Goal: Task Accomplishment & Management: Use online tool/utility

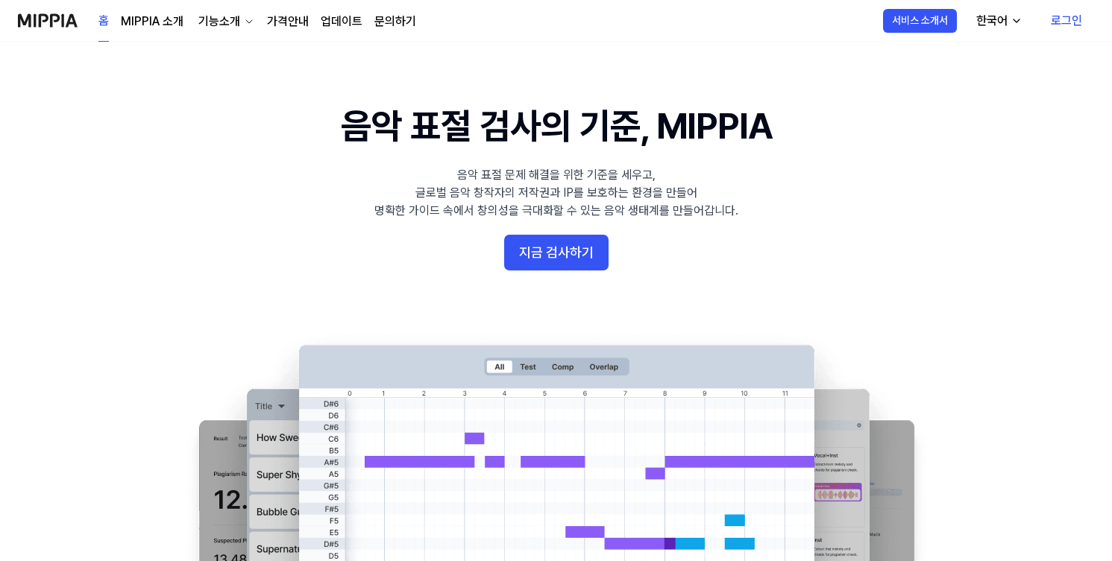
click at [816, 280] on 배너 "음악 표절 검사의 기준, MIPPIA 음악 표절 문제 해결을 위한 기준을 세우고, 글로벌 음악 창작자의 저작권과 IP를 보호하는 환경을 만들어…" at bounding box center [556, 372] width 1074 height 542
click at [1072, 19] on link "로그인" at bounding box center [1066, 21] width 55 height 42
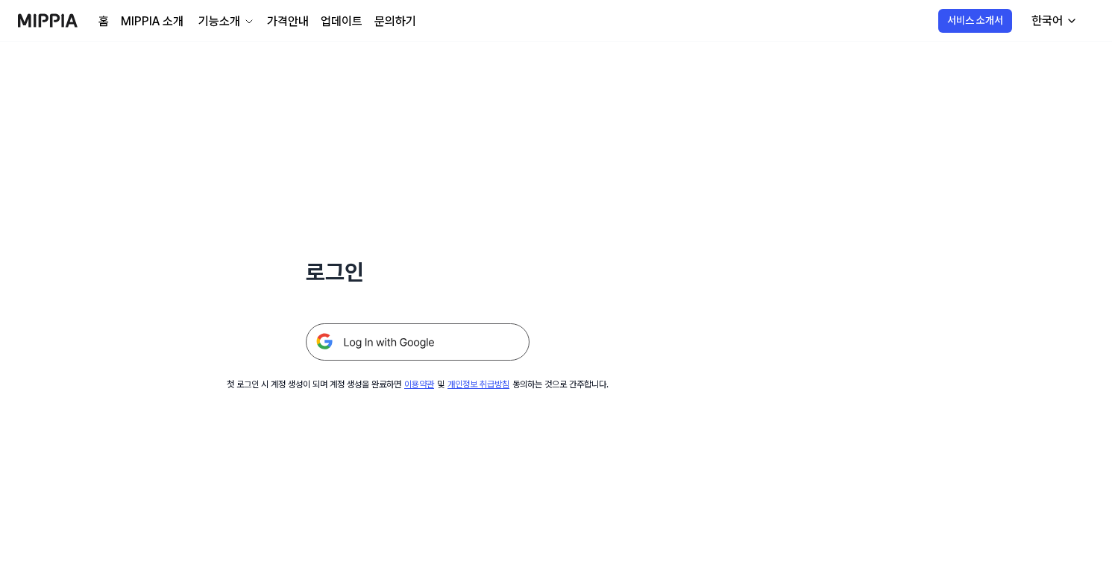
click at [475, 341] on img at bounding box center [418, 342] width 224 height 37
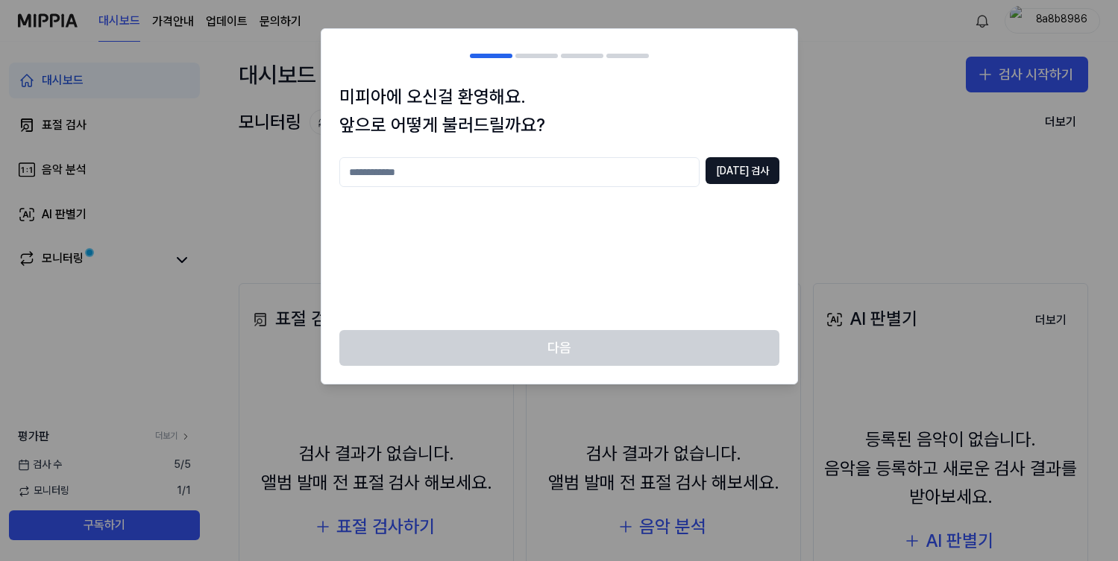
click at [623, 175] on input "text" at bounding box center [519, 172] width 360 height 30
type input "******"
click at [764, 180] on button "[DATE] 검사" at bounding box center [742, 170] width 74 height 27
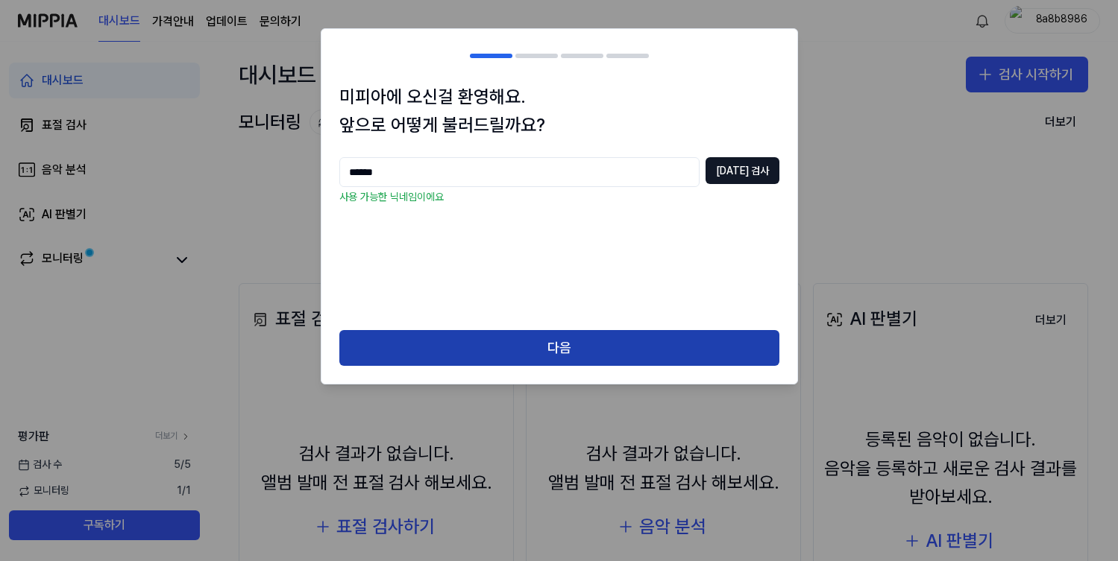
click at [608, 339] on button "다음" at bounding box center [559, 348] width 440 height 36
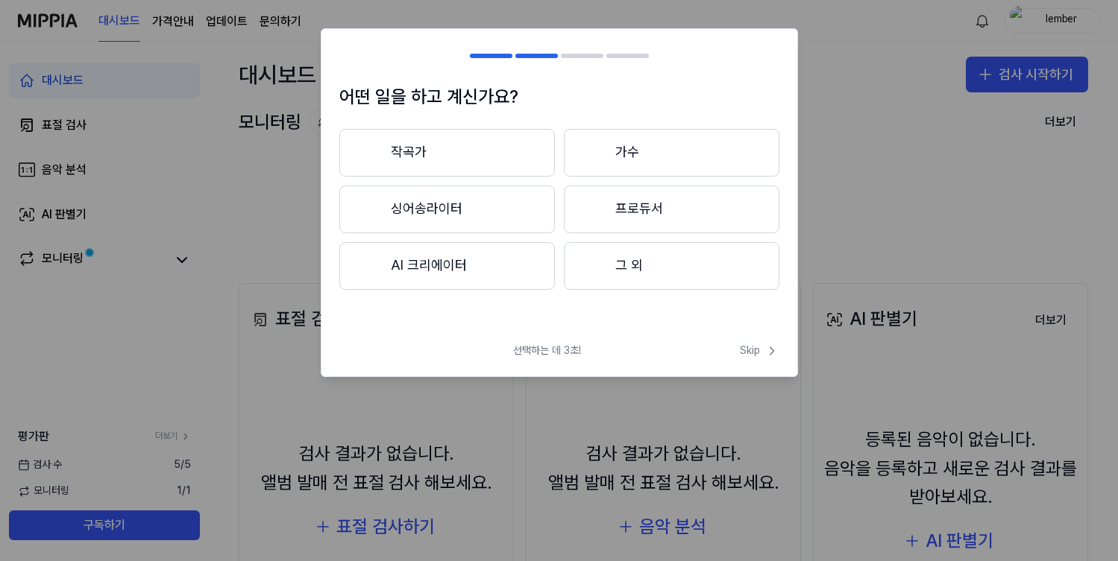
click at [517, 157] on button "작곡가" at bounding box center [446, 153] width 215 height 48
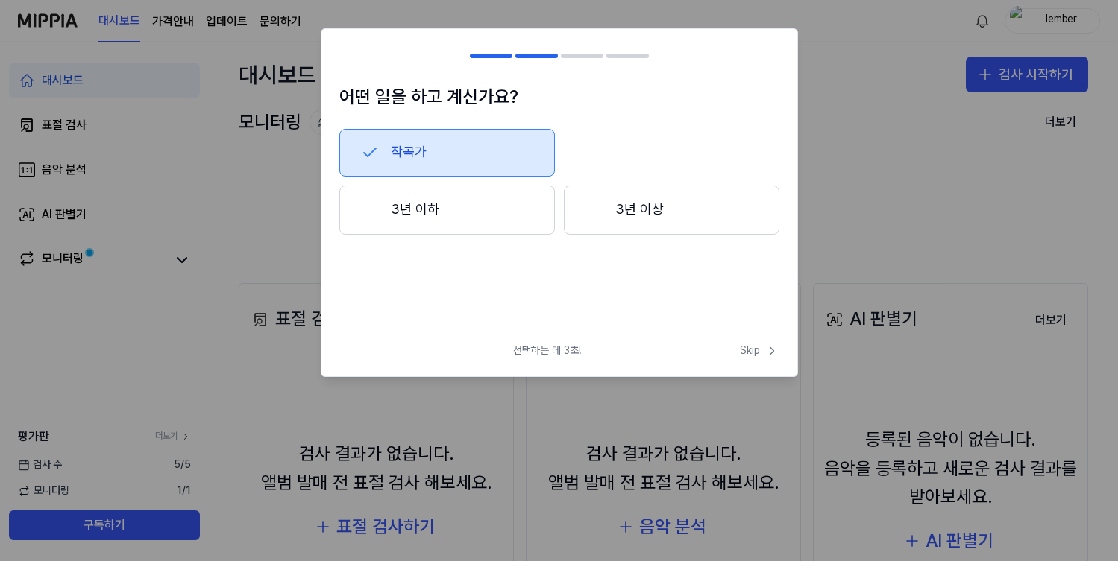
click at [625, 211] on button "3년 이상" at bounding box center [671, 210] width 215 height 49
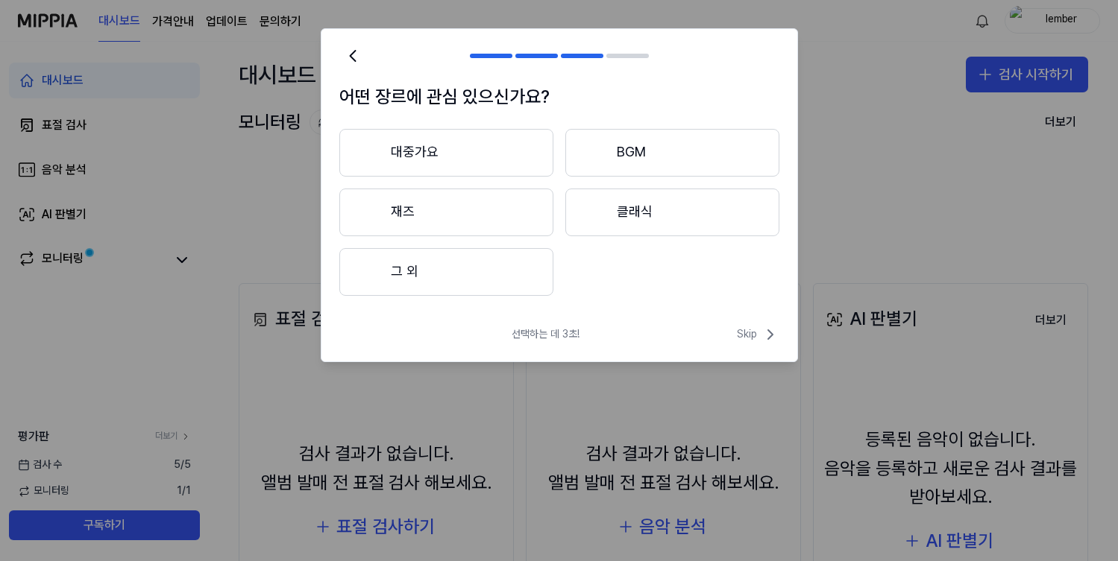
click at [495, 152] on button "대중가요" at bounding box center [446, 153] width 214 height 48
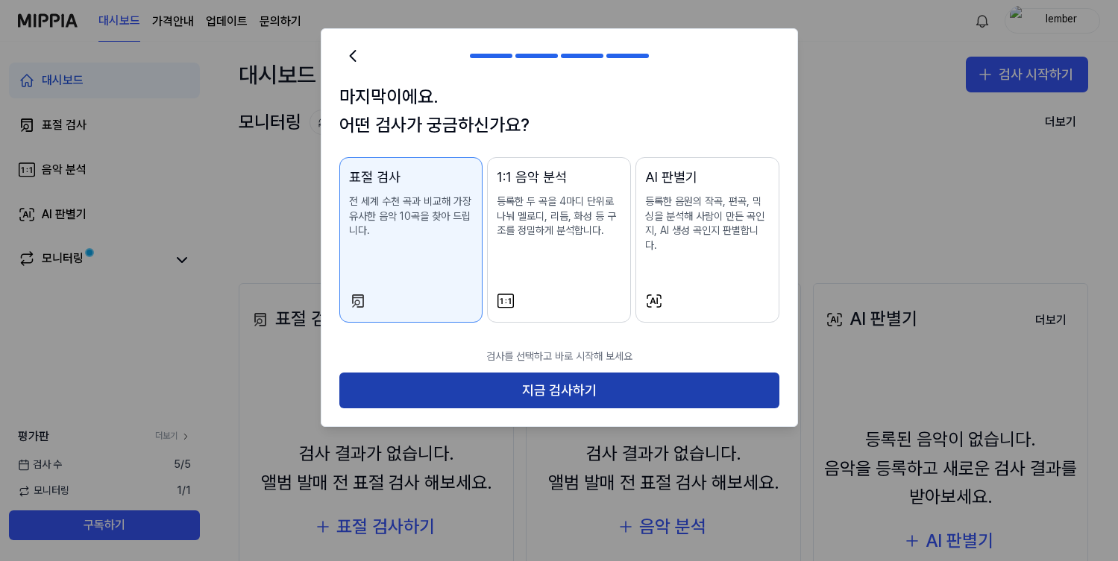
click at [656, 383] on button "지금 검사하기" at bounding box center [559, 391] width 440 height 36
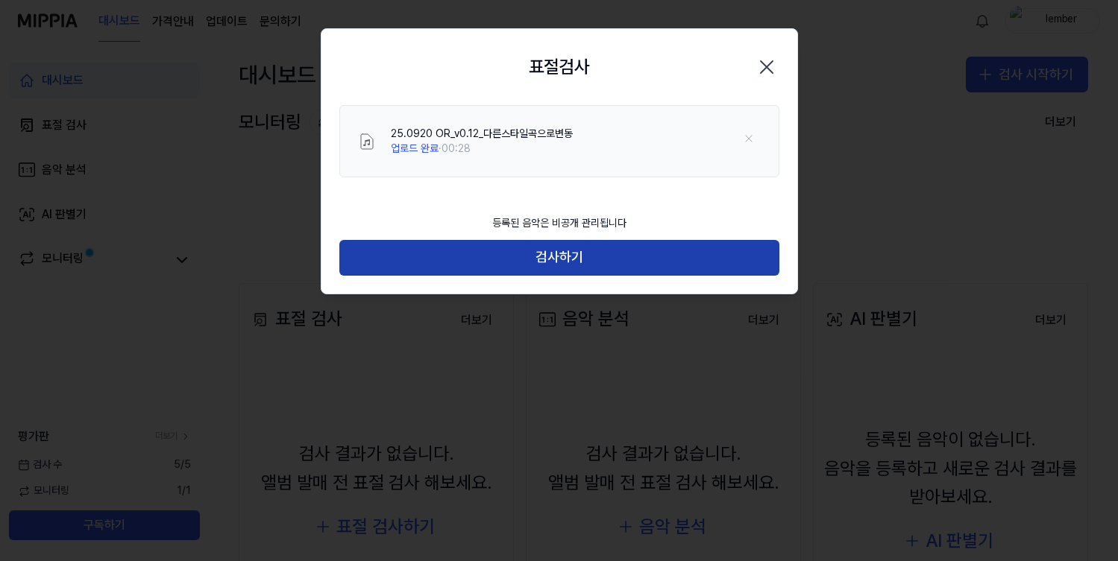
click at [547, 264] on button "검사하기" at bounding box center [559, 258] width 440 height 36
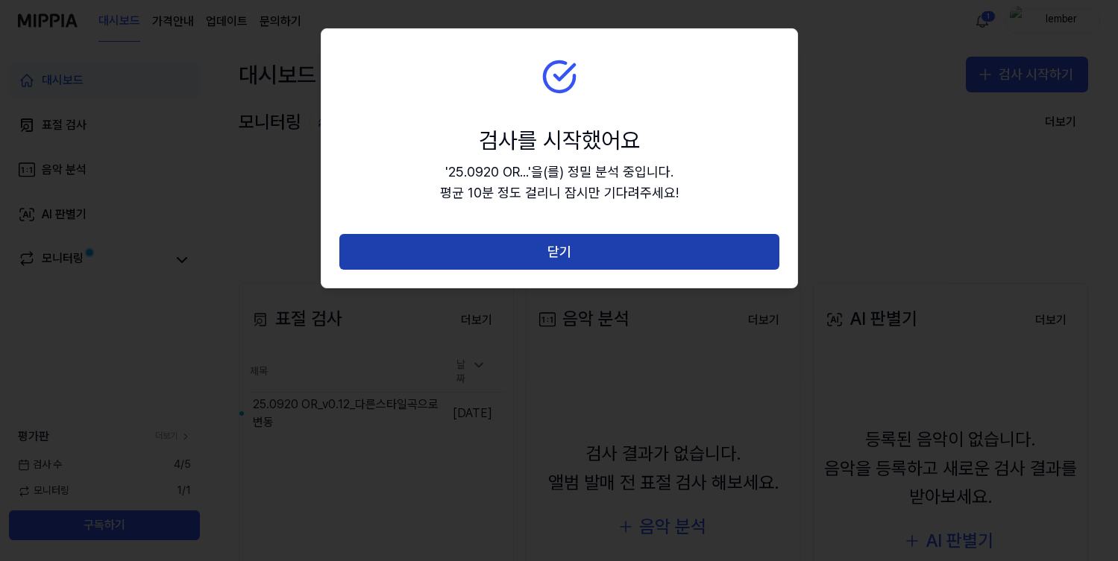
click at [603, 249] on button "닫기" at bounding box center [559, 252] width 440 height 36
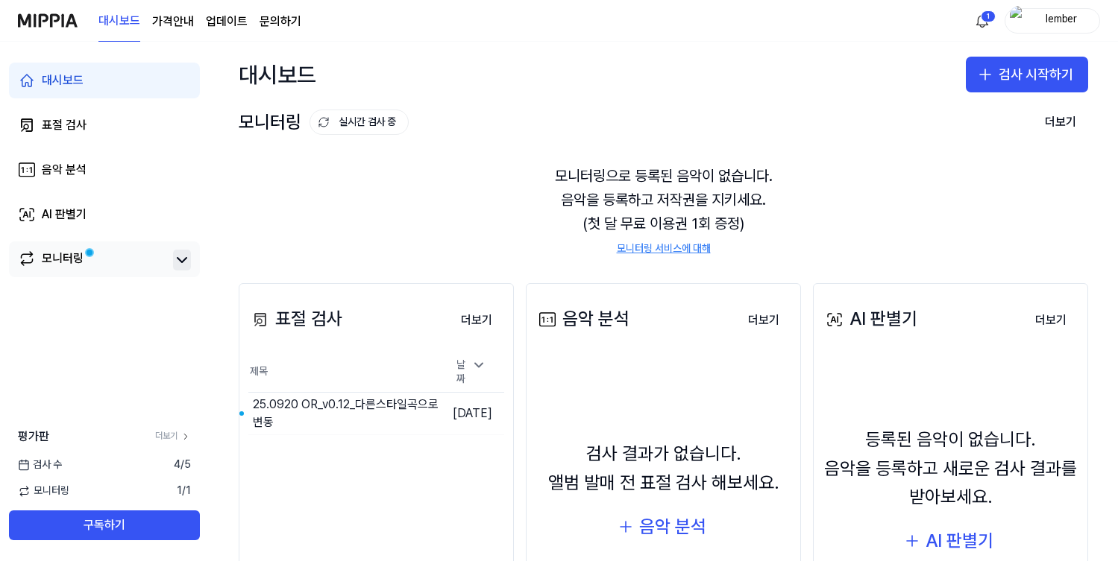
click at [180, 257] on icon at bounding box center [182, 260] width 18 height 18
click at [183, 261] on icon at bounding box center [182, 260] width 18 height 18
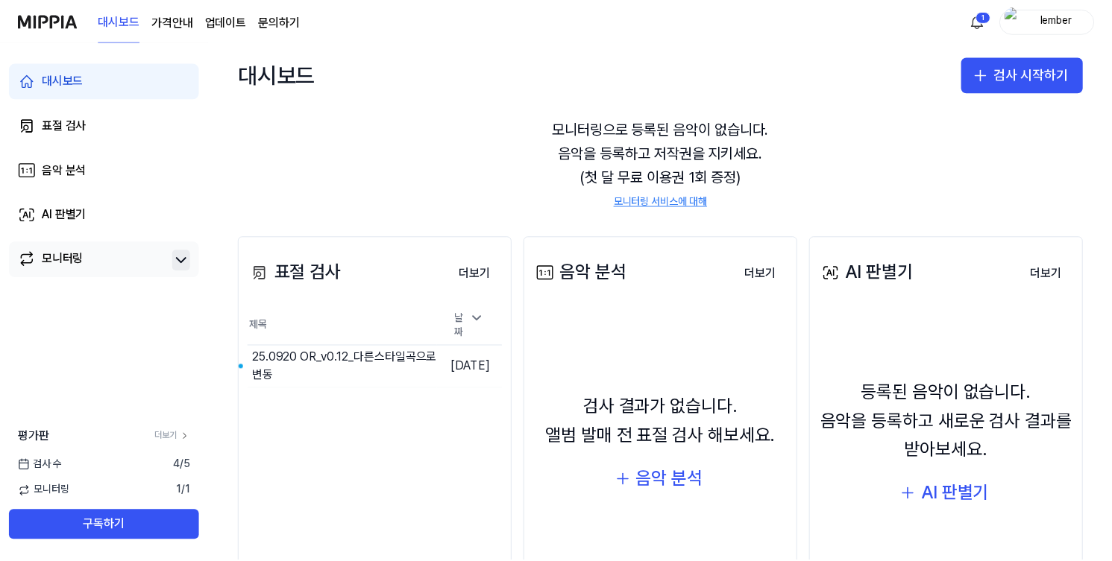
scroll to position [52, 0]
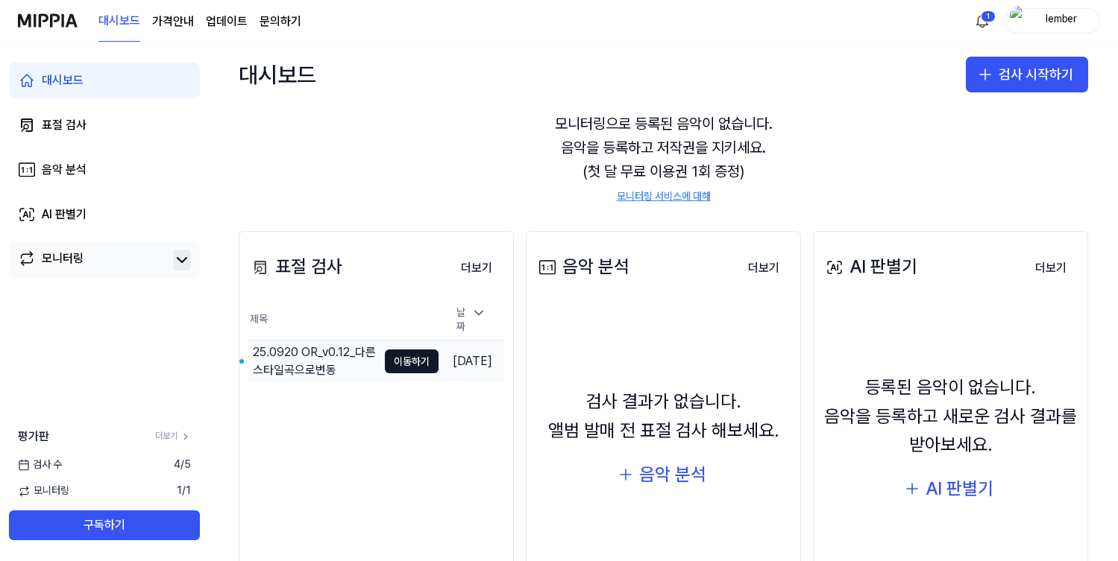
click at [323, 353] on div "25.0920 OR_v0.12_다른스타일곡으로변동" at bounding box center [315, 362] width 125 height 36
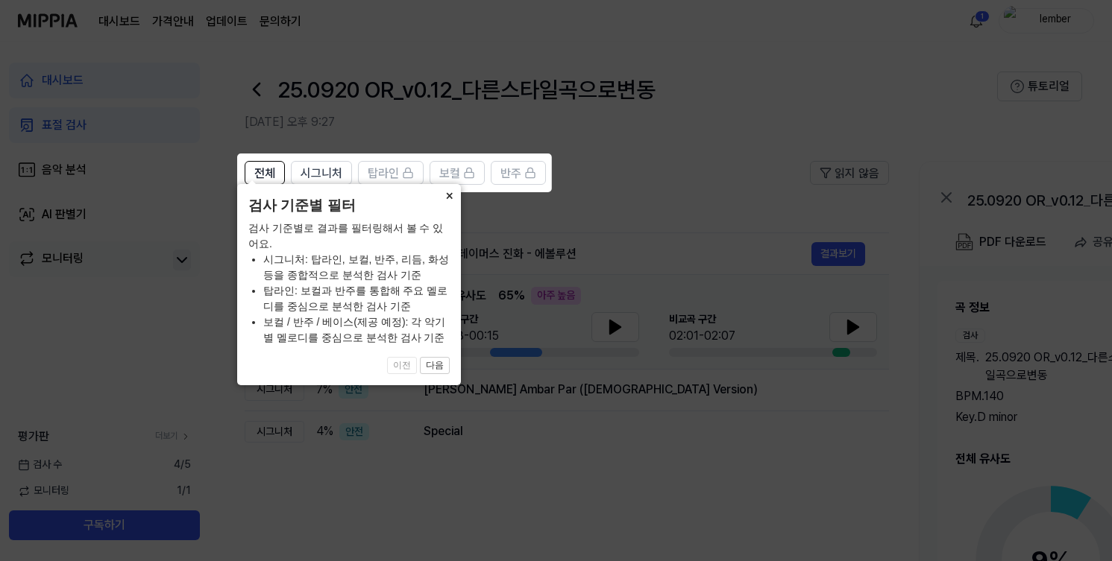
click at [450, 205] on button "×" at bounding box center [449, 194] width 24 height 21
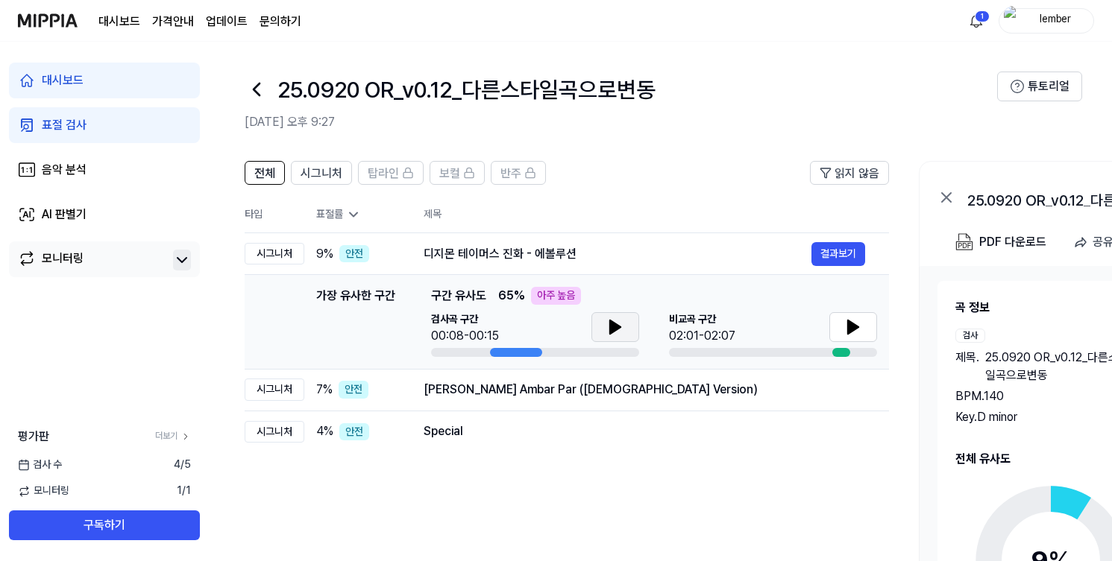
click at [618, 329] on icon at bounding box center [615, 327] width 10 height 13
click at [865, 335] on button at bounding box center [853, 327] width 48 height 30
click at [851, 334] on icon at bounding box center [853, 327] width 18 height 18
click at [857, 335] on icon at bounding box center [853, 327] width 18 height 18
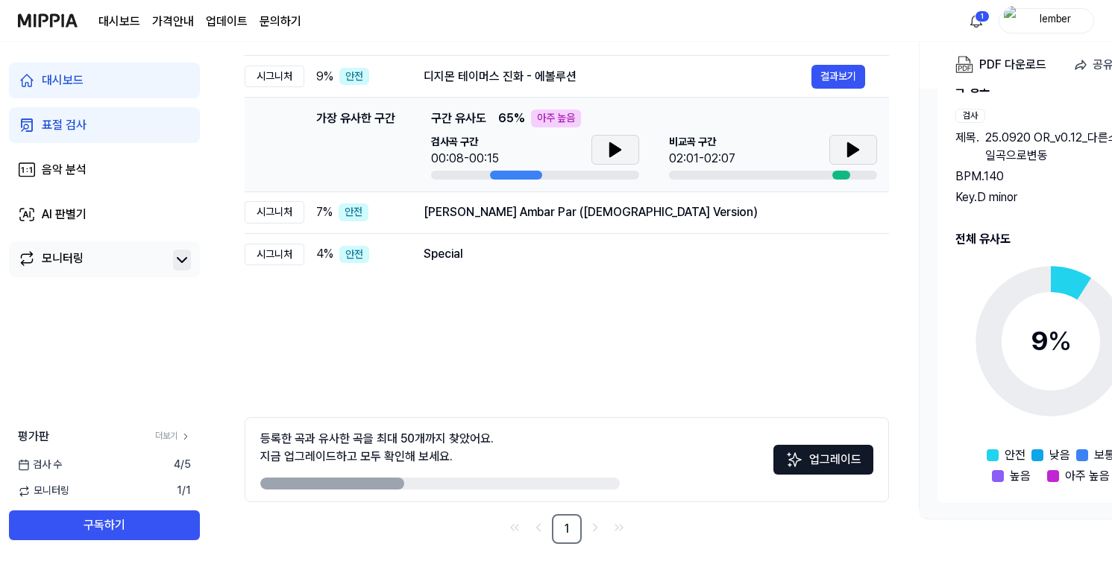
scroll to position [190, 0]
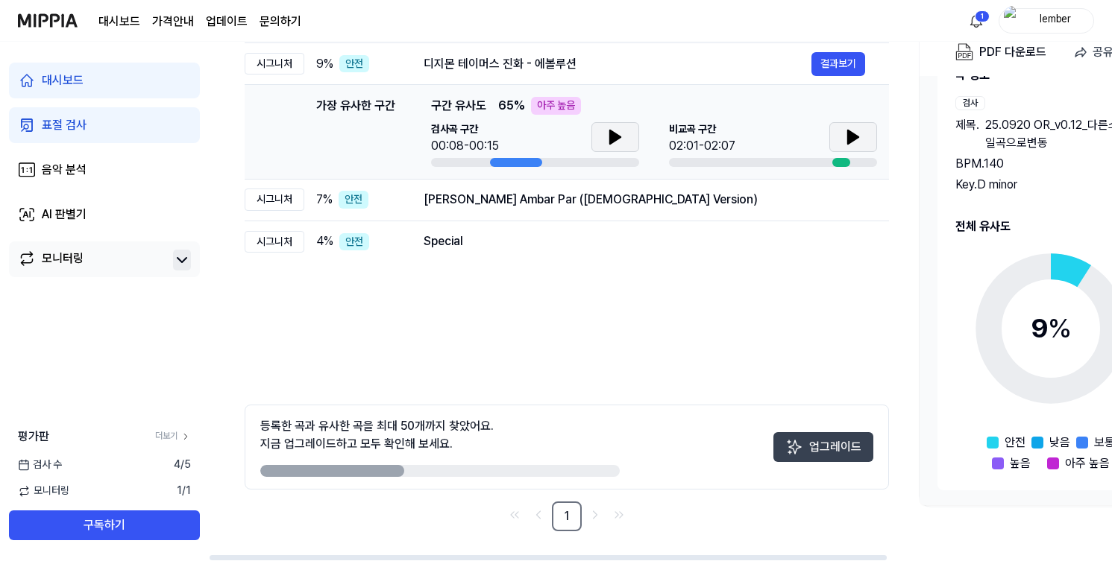
click at [821, 452] on button "업그레이드" at bounding box center [823, 447] width 100 height 30
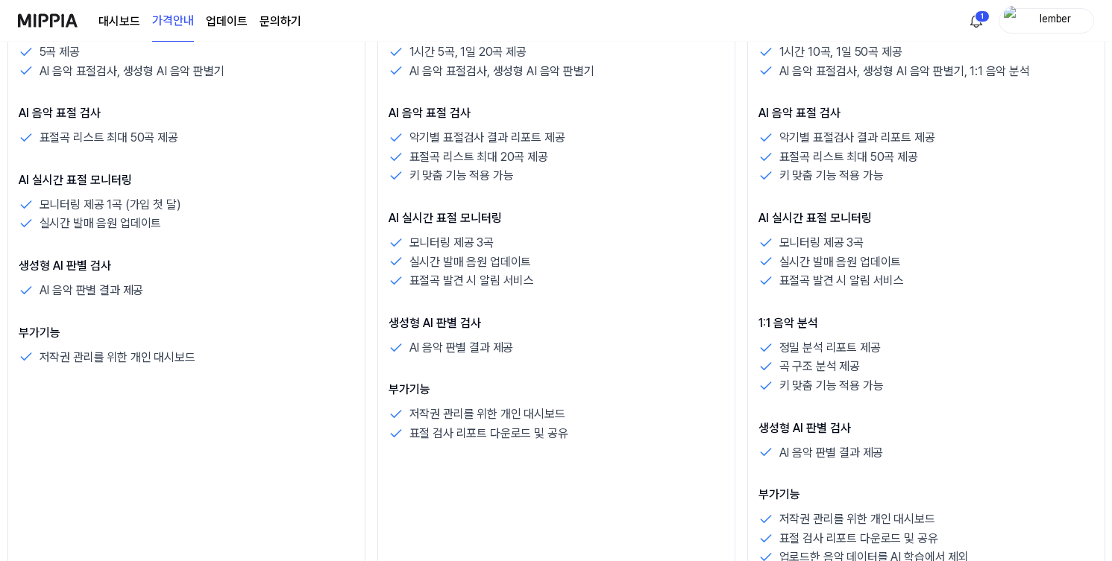
scroll to position [473, 0]
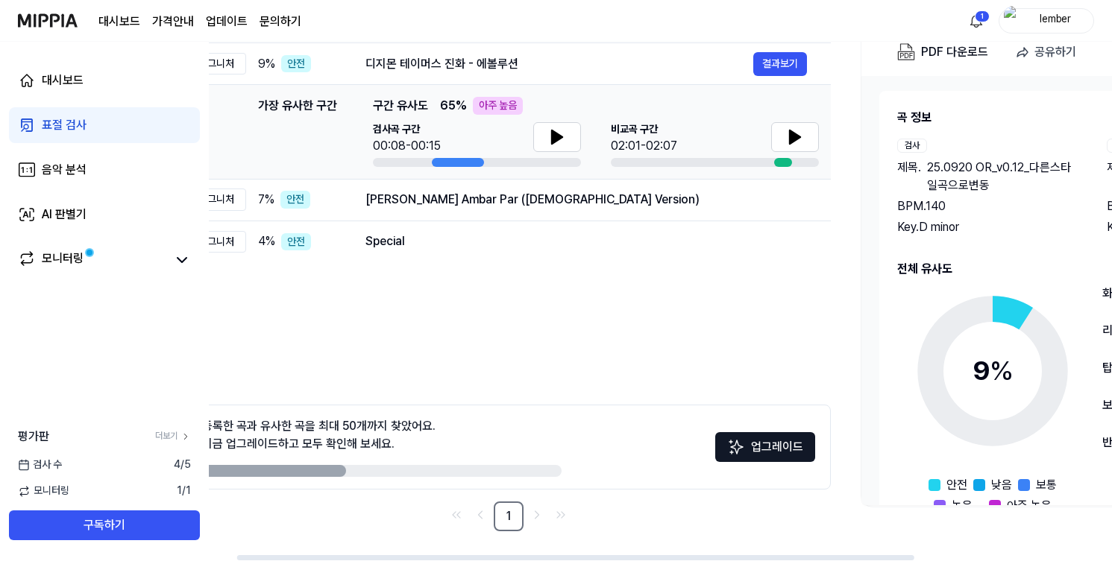
scroll to position [0, 19]
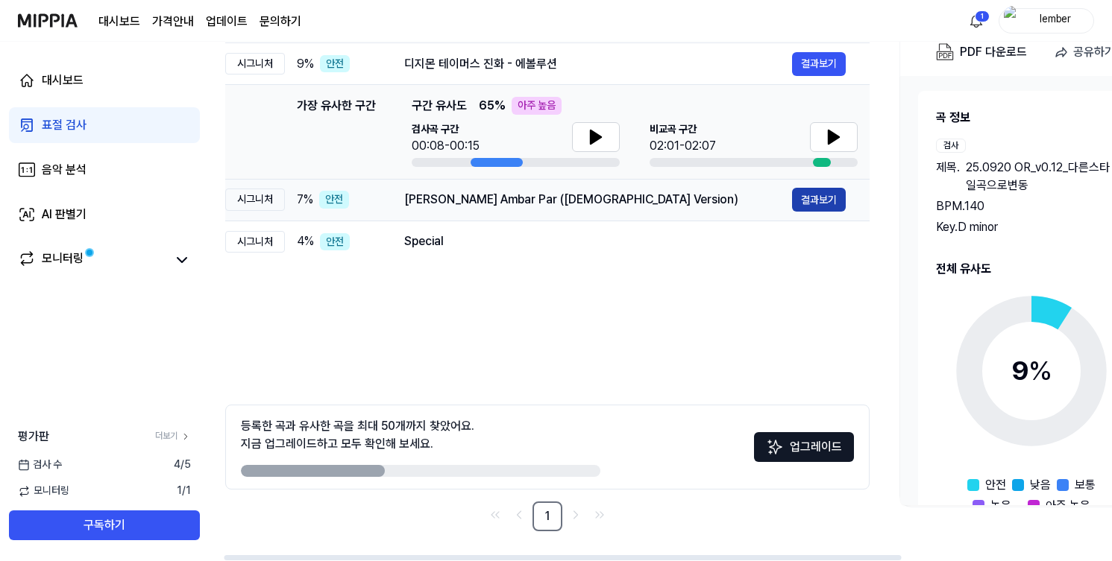
click at [804, 200] on button "결과보기" at bounding box center [819, 200] width 54 height 24
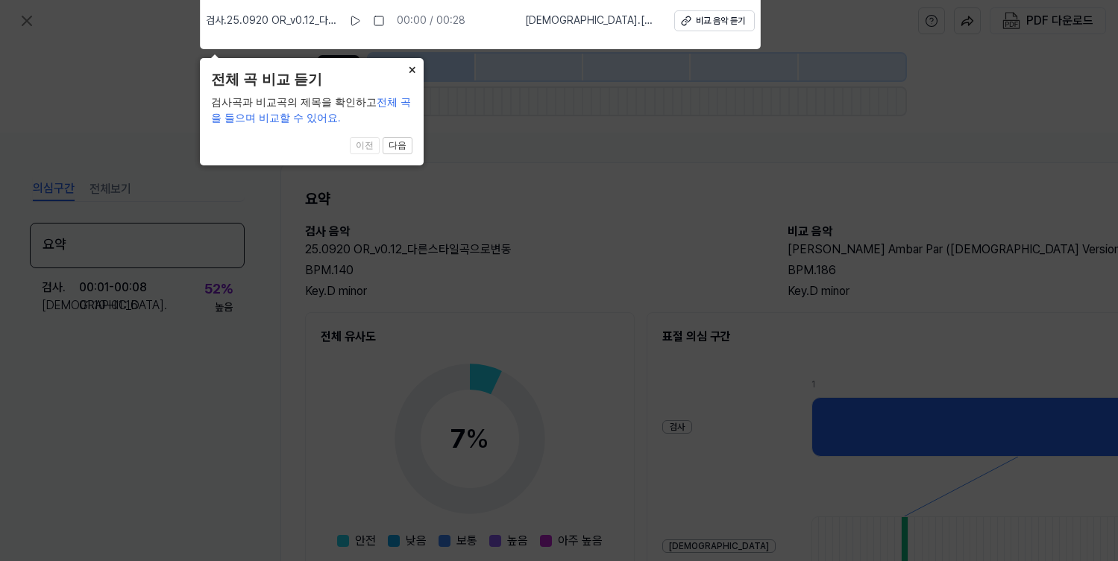
click at [409, 64] on button "×" at bounding box center [412, 68] width 24 height 21
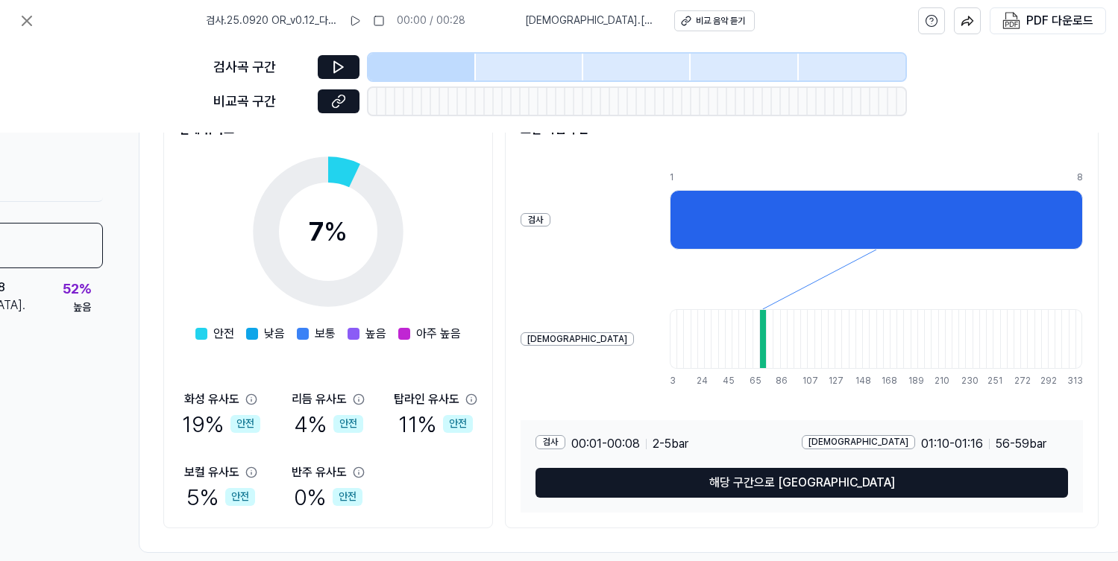
scroll to position [207, 183]
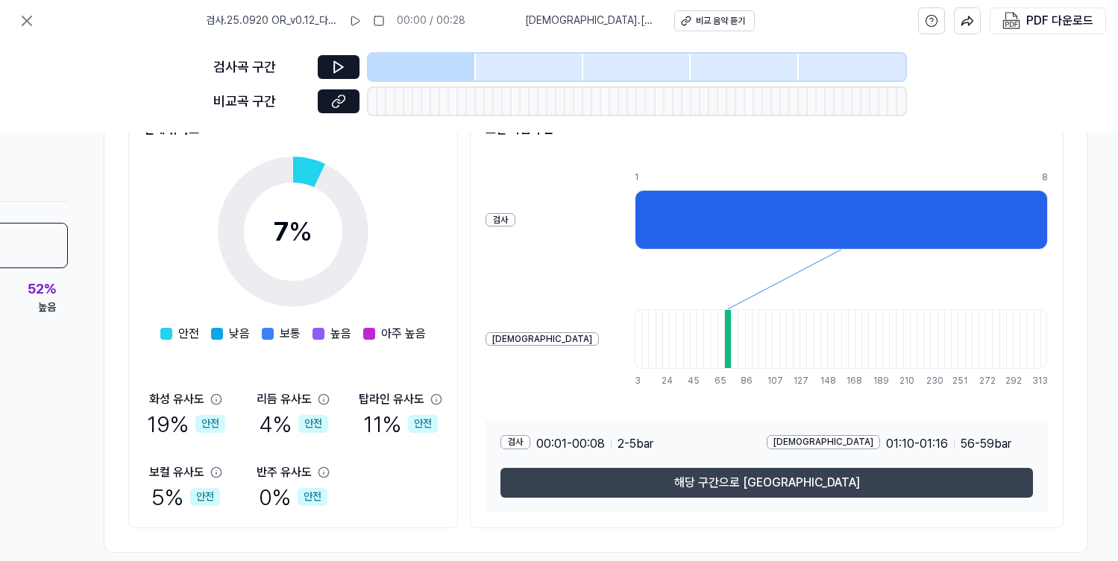
click at [749, 483] on button "해당 구간으로 [GEOGRAPHIC_DATA]" at bounding box center [766, 483] width 532 height 30
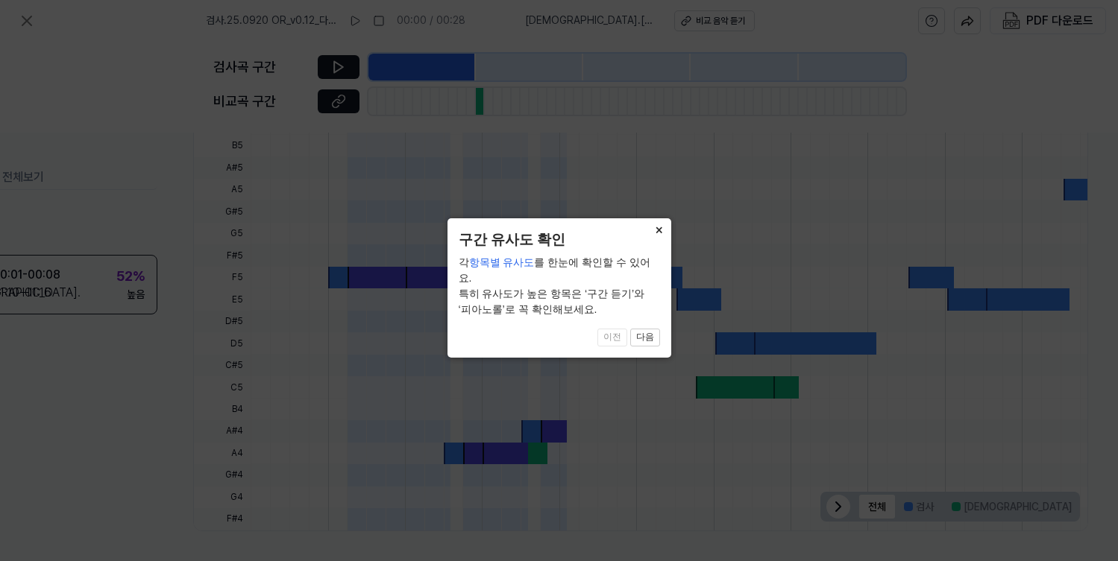
click at [662, 227] on button "×" at bounding box center [659, 228] width 24 height 21
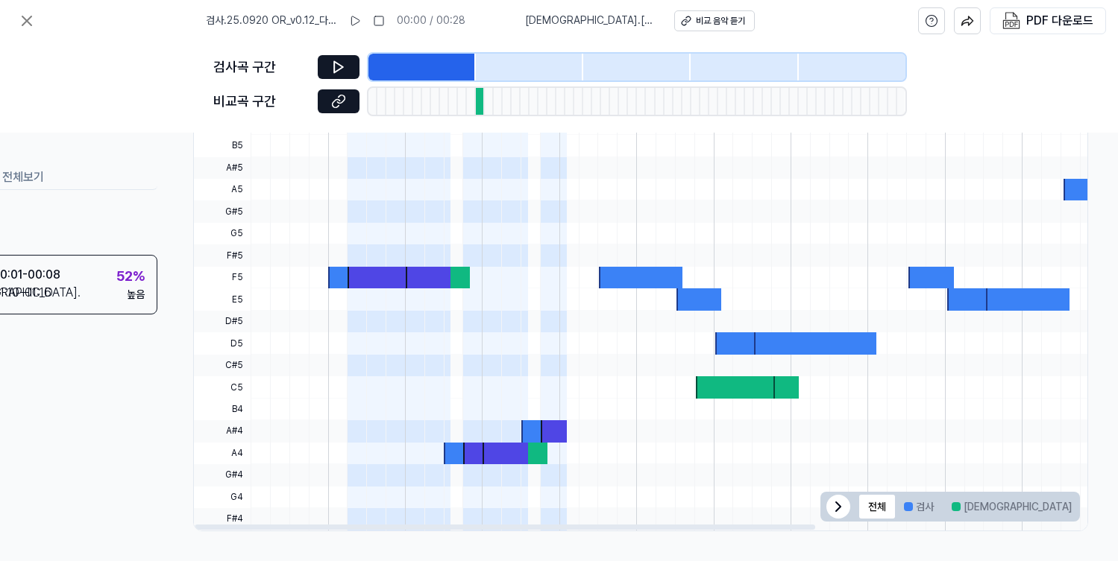
click at [359, 280] on div at bounding box center [379, 278] width 64 height 22
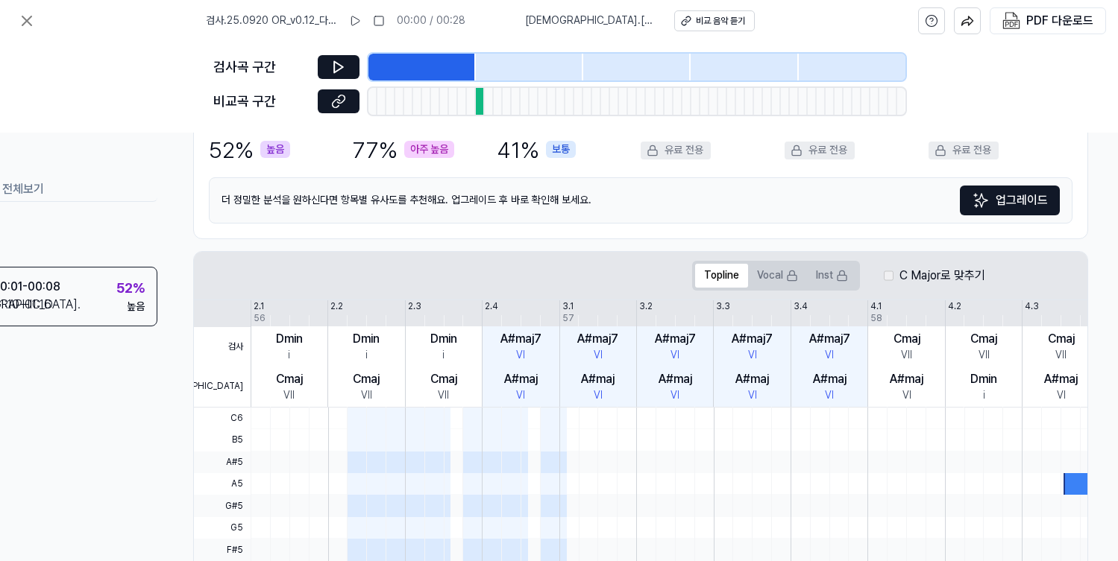
scroll to position [0, 93]
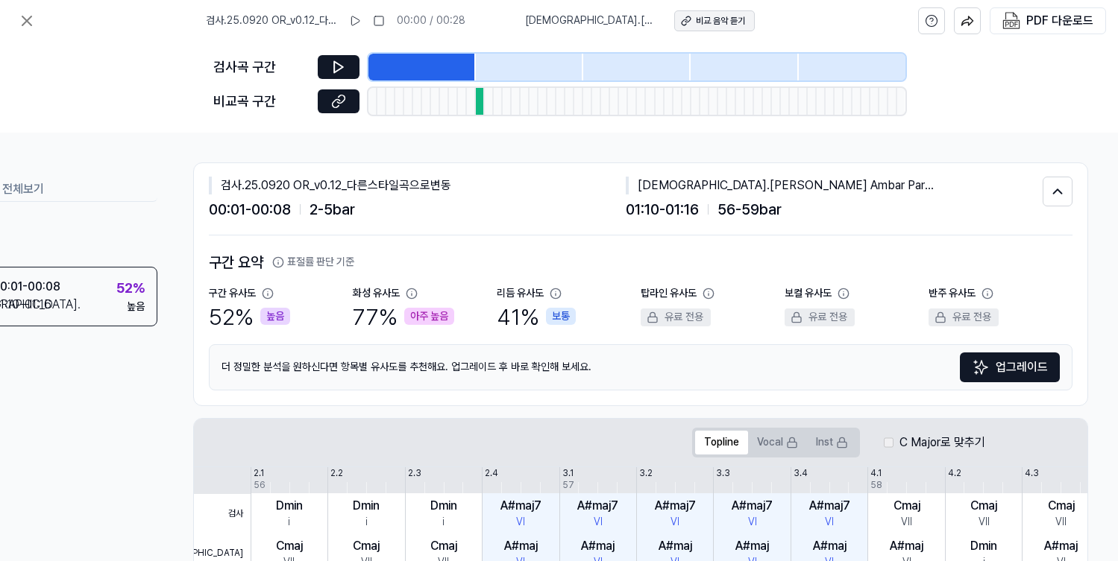
click at [721, 26] on div "비교 음악 듣기" at bounding box center [720, 21] width 49 height 13
click at [29, 19] on icon at bounding box center [27, 21] width 18 height 18
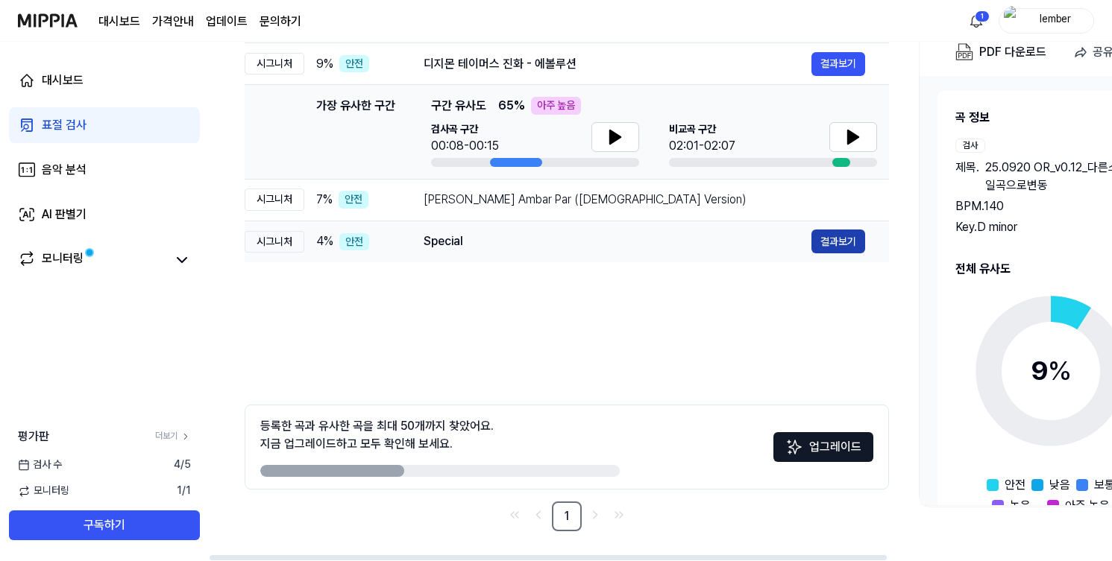
click at [827, 247] on button "결과보기" at bounding box center [838, 242] width 54 height 24
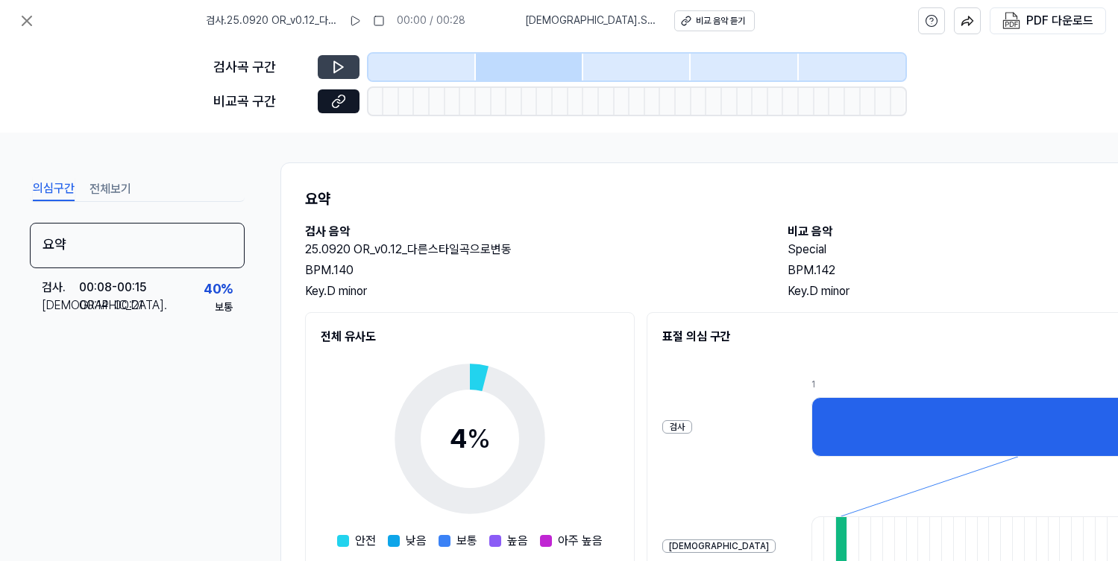
click at [331, 72] on icon at bounding box center [338, 67] width 15 height 15
click at [336, 74] on button at bounding box center [339, 67] width 42 height 24
click at [340, 99] on icon at bounding box center [338, 101] width 15 height 15
click at [20, 18] on icon at bounding box center [27, 21] width 18 height 18
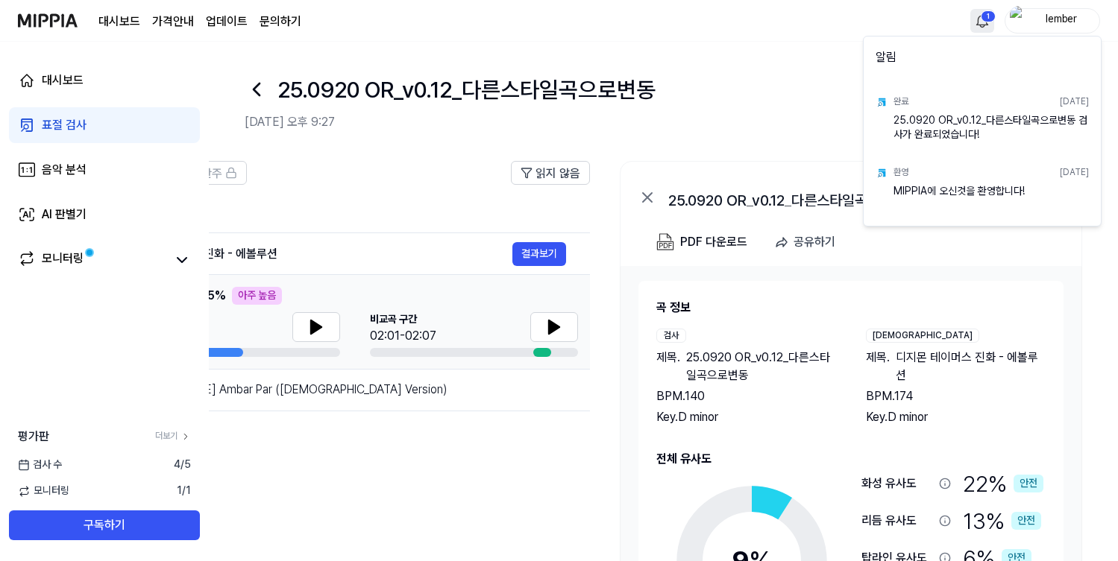
click at [977, 24] on html "대시보드 가격안내 업데이트 문의하기 1 lember 대시보드 표절 검사 음악 분석 AI 판별기 모니터링 평가판 더보기 검사 [DATE] 모니터…" at bounding box center [559, 280] width 1118 height 561
click at [775, 122] on html "대시보드 가격안내 업데이트 문의하기 lember 대시보드 표절 검사 음악 분석 AI 판별기 모니터링 평가판 더보기 검사 [DATE] 모니터링 …" at bounding box center [559, 280] width 1118 height 561
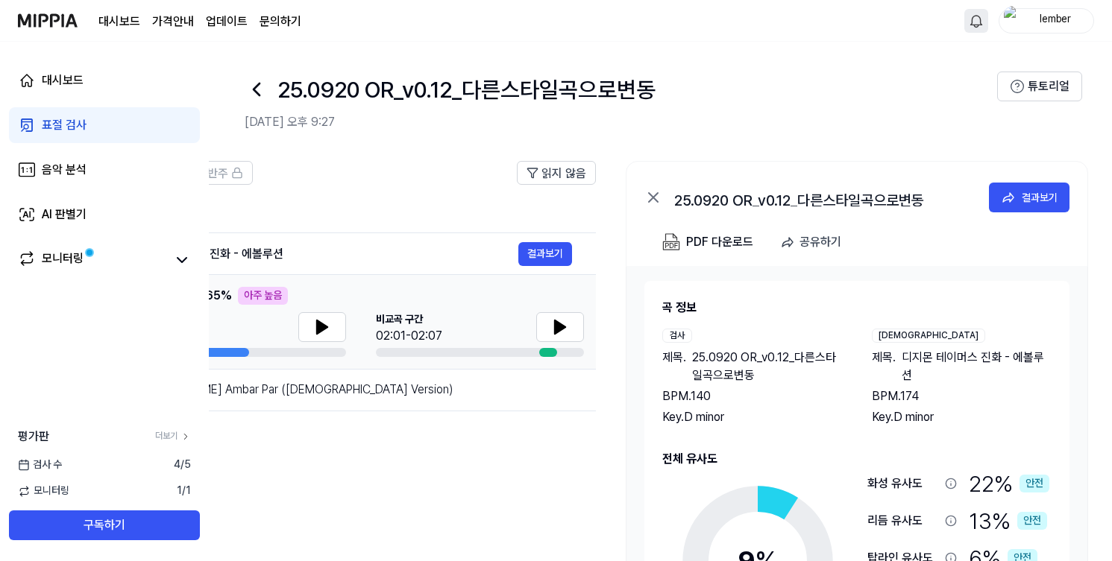
scroll to position [0, 296]
